Goal: Navigation & Orientation: Find specific page/section

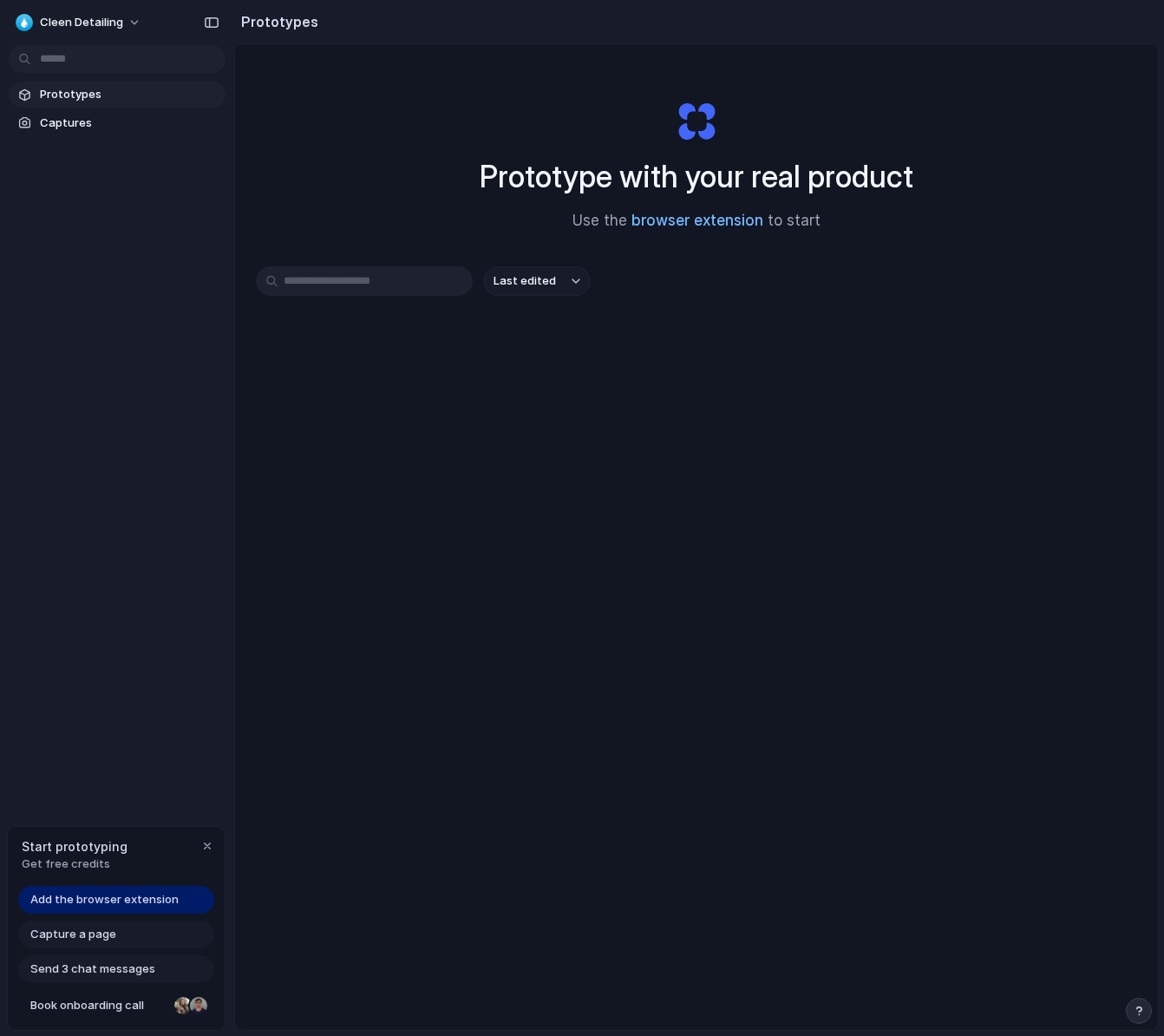
click at [694, 218] on link "browser extension" at bounding box center [697, 221] width 132 height 18
click at [411, 199] on div "Prototype with your real product Use the browser extension to start" at bounding box center [696, 158] width 694 height 187
click at [127, 905] on span "Add the browser extension" at bounding box center [105, 899] width 148 height 18
click at [735, 183] on h1 "Prototype with your real product" at bounding box center [697, 176] width 434 height 46
click at [72, 129] on span "Captures" at bounding box center [129, 124] width 179 height 18
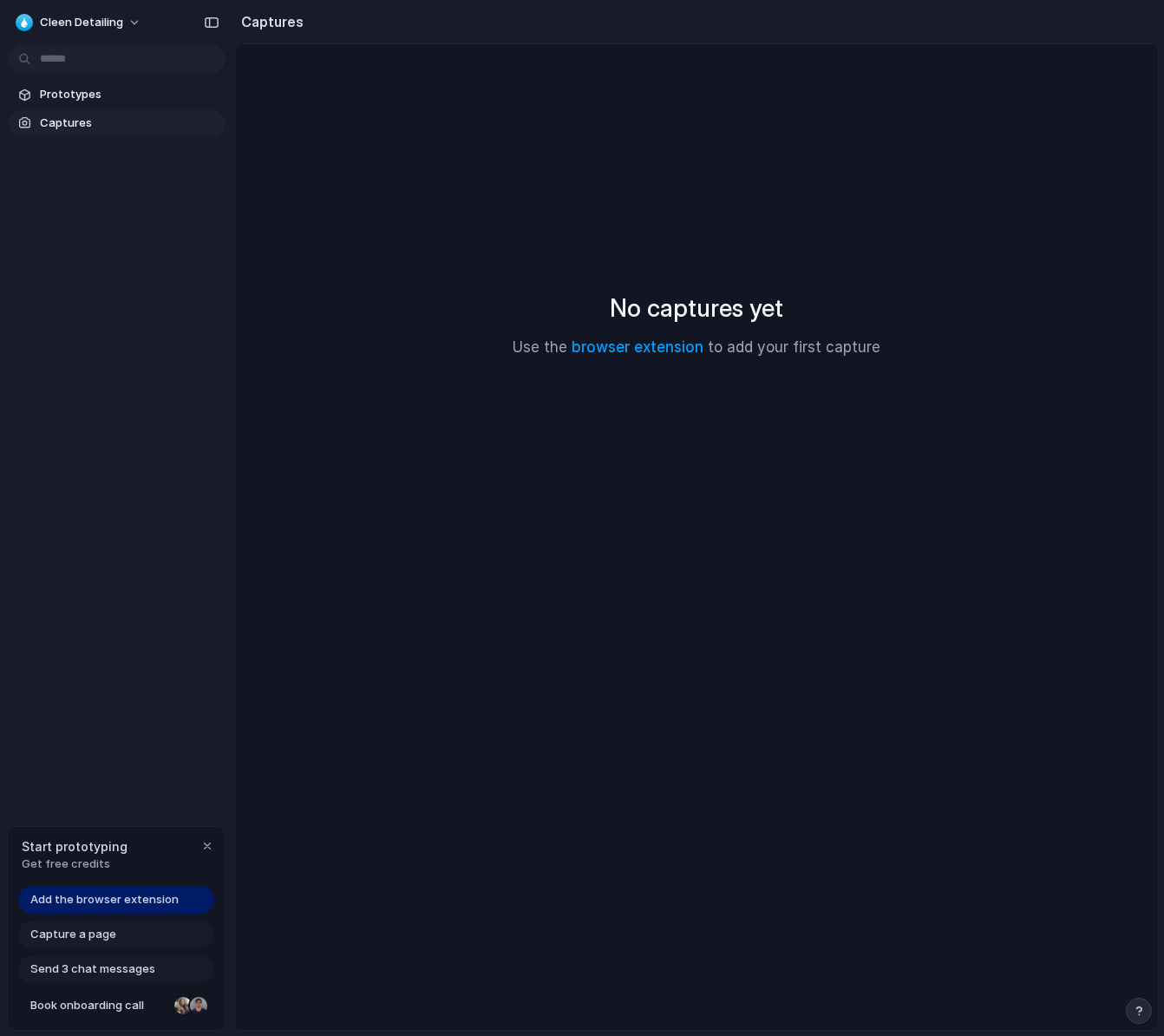
click at [142, 75] on div "Prototypes Captures" at bounding box center [117, 181] width 235 height 363
click at [118, 91] on span "Prototypes" at bounding box center [129, 95] width 179 height 18
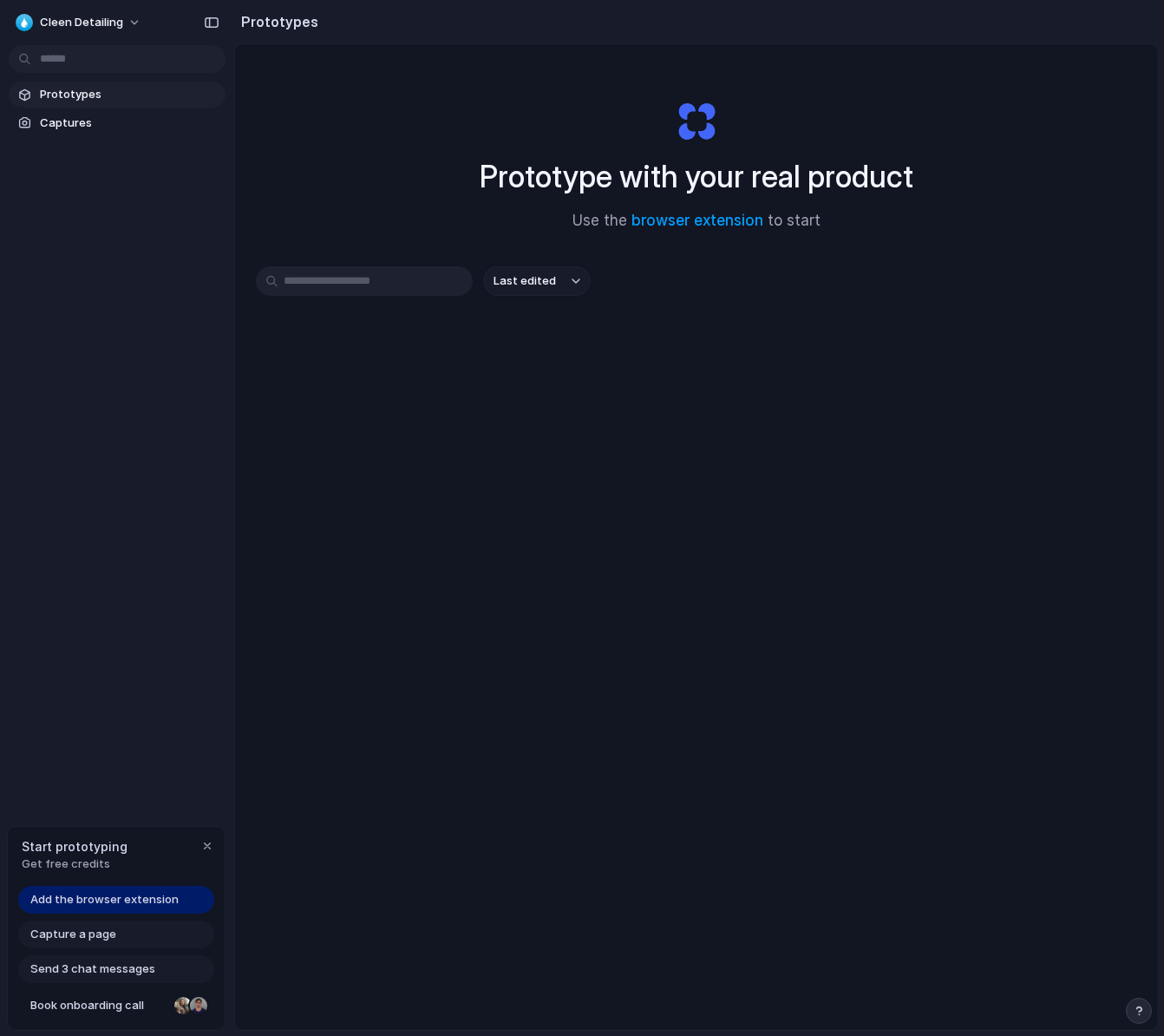
click at [387, 311] on div "Last edited" at bounding box center [697, 342] width 882 height 152
click at [387, 290] on input "text" at bounding box center [364, 281] width 217 height 30
